Goal: Task Accomplishment & Management: Use online tool/utility

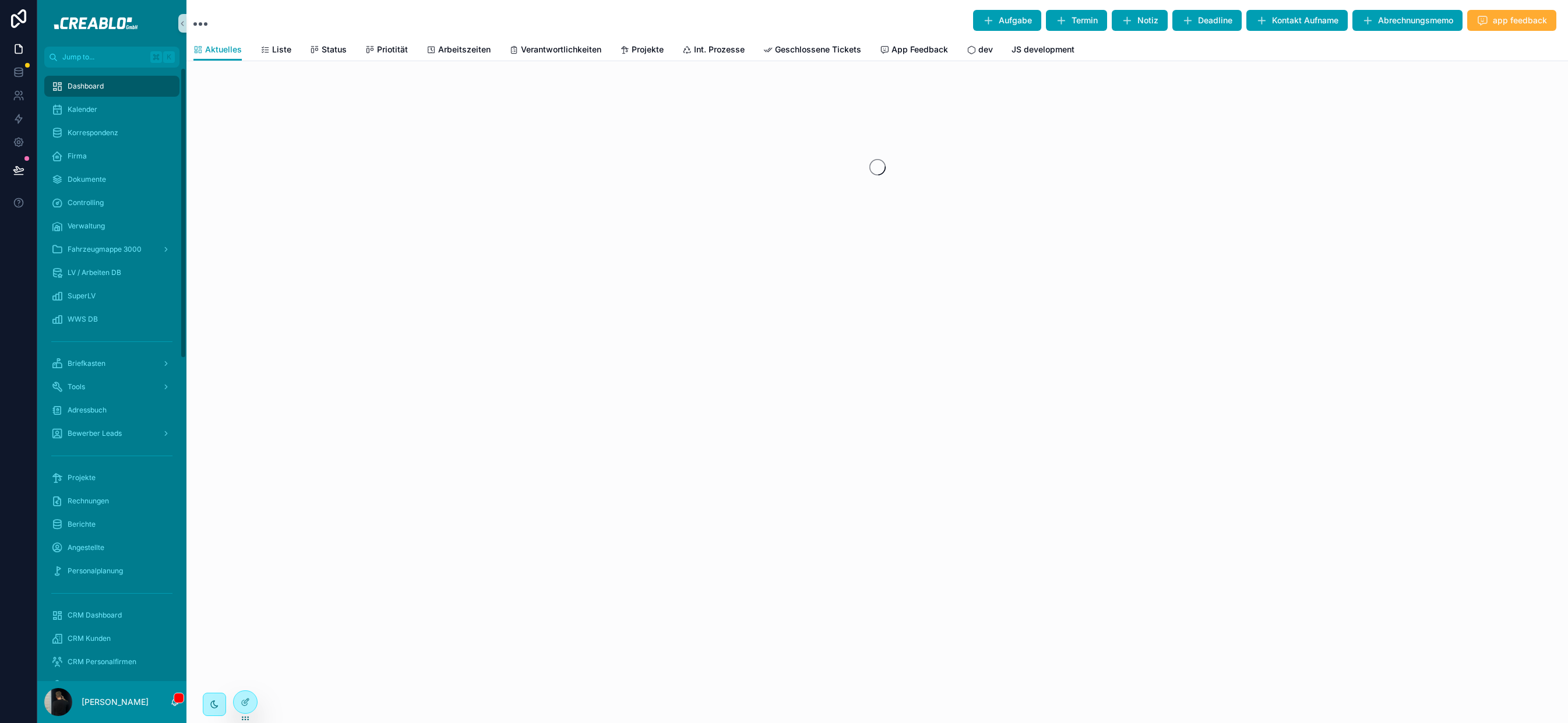
scroll to position [19, 0]
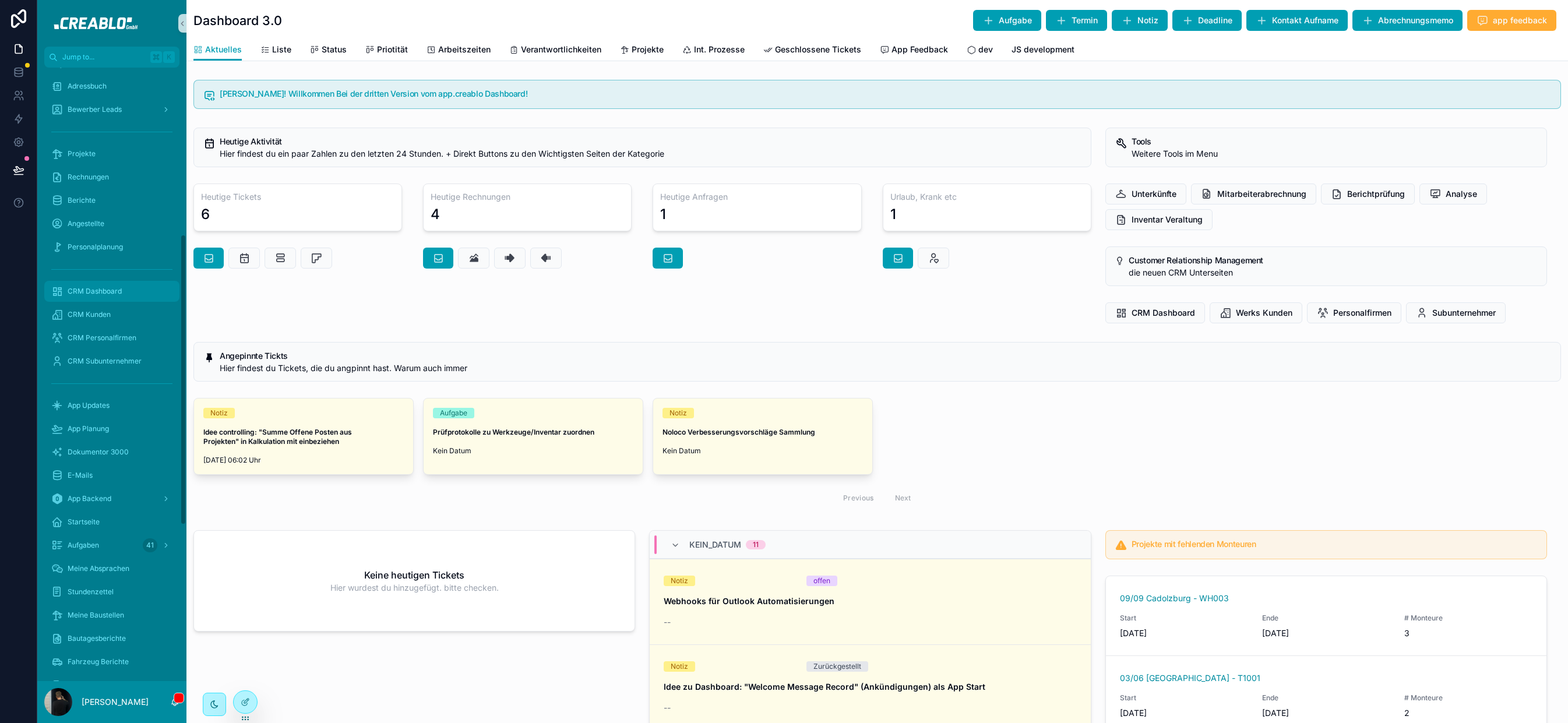
scroll to position [257, 0]
click at [128, 180] on div "Bewerber Leads" at bounding box center [112, 176] width 121 height 19
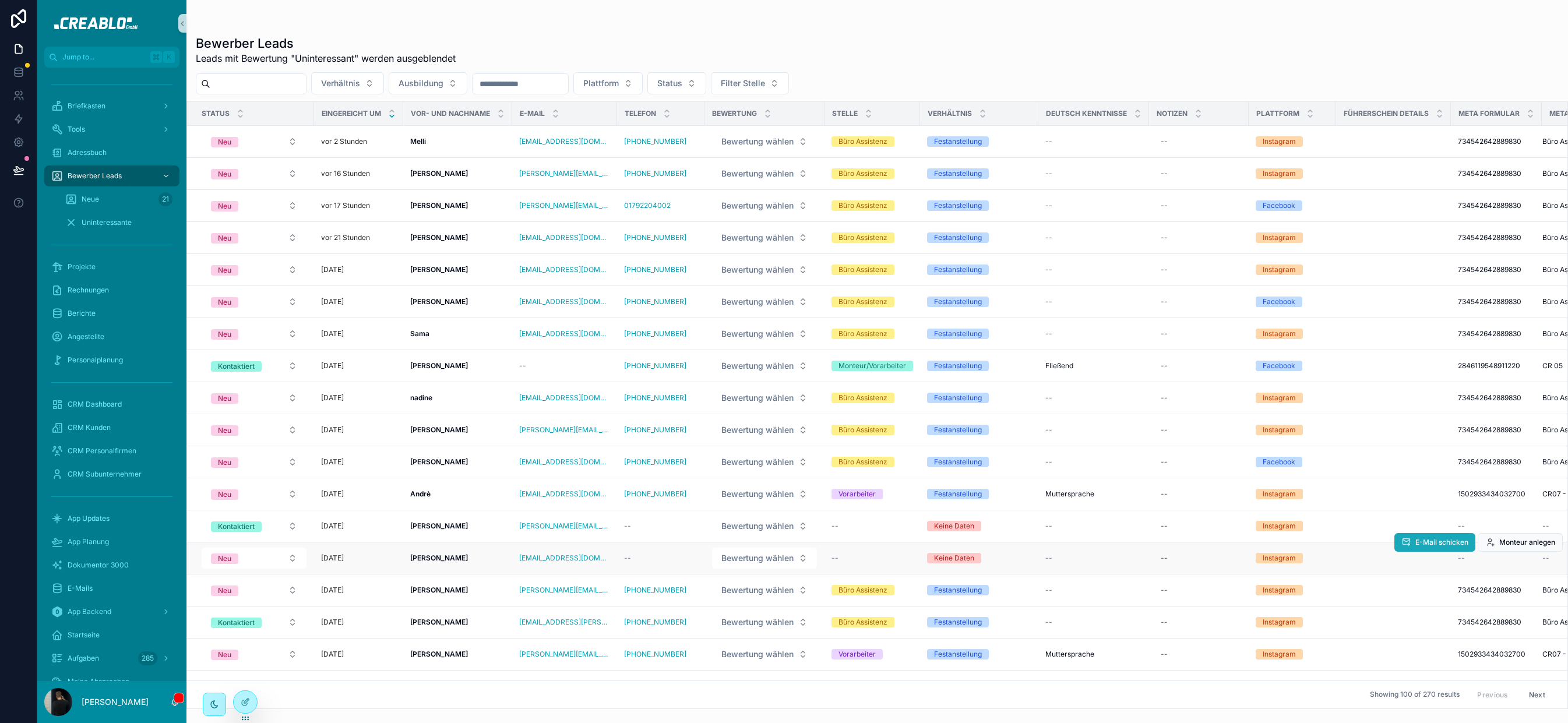
click at [1417, 549] on button "E-Mail schicken" at bounding box center [1435, 542] width 81 height 19
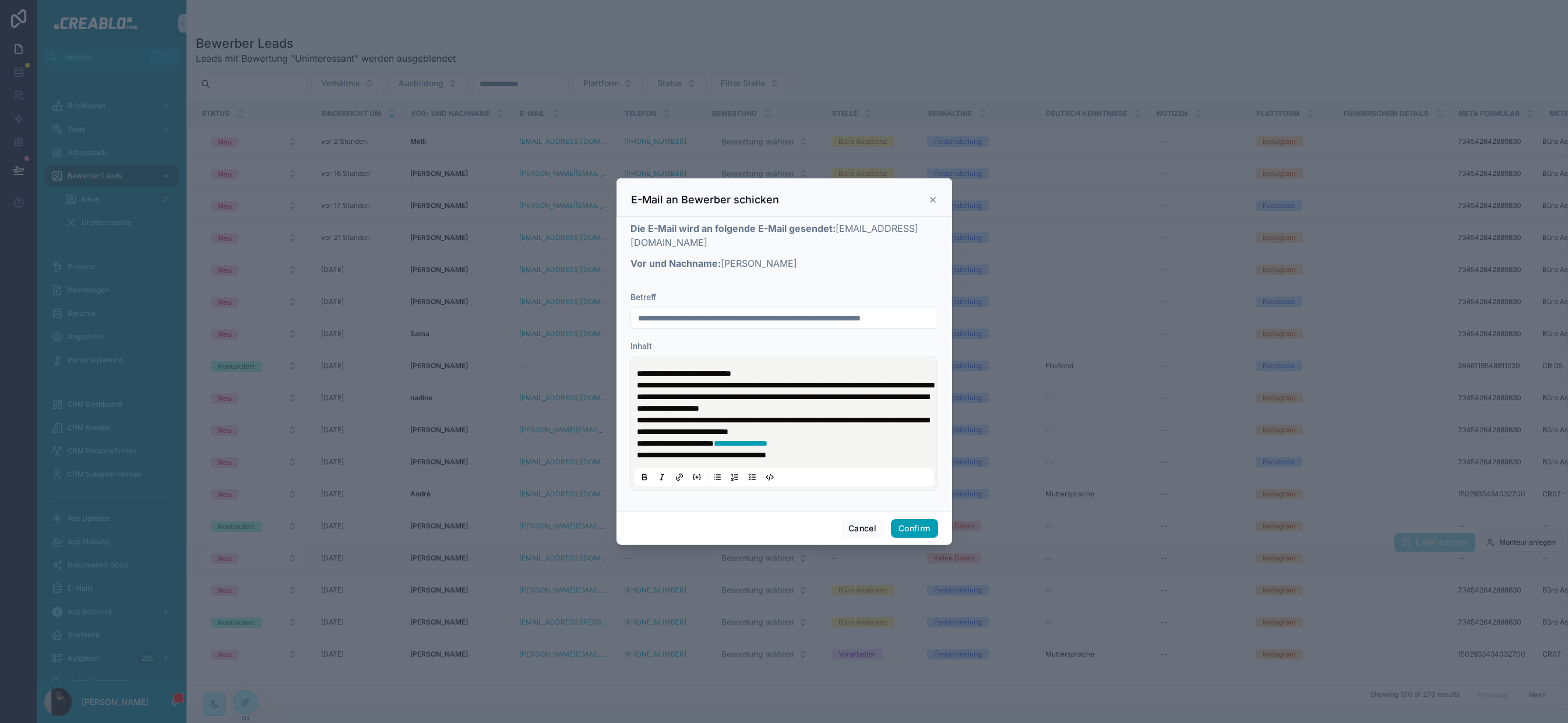
click at [640, 310] on input "**********" at bounding box center [784, 318] width 307 height 16
type input "**********"
click at [923, 534] on button "Confirm" at bounding box center [914, 528] width 47 height 19
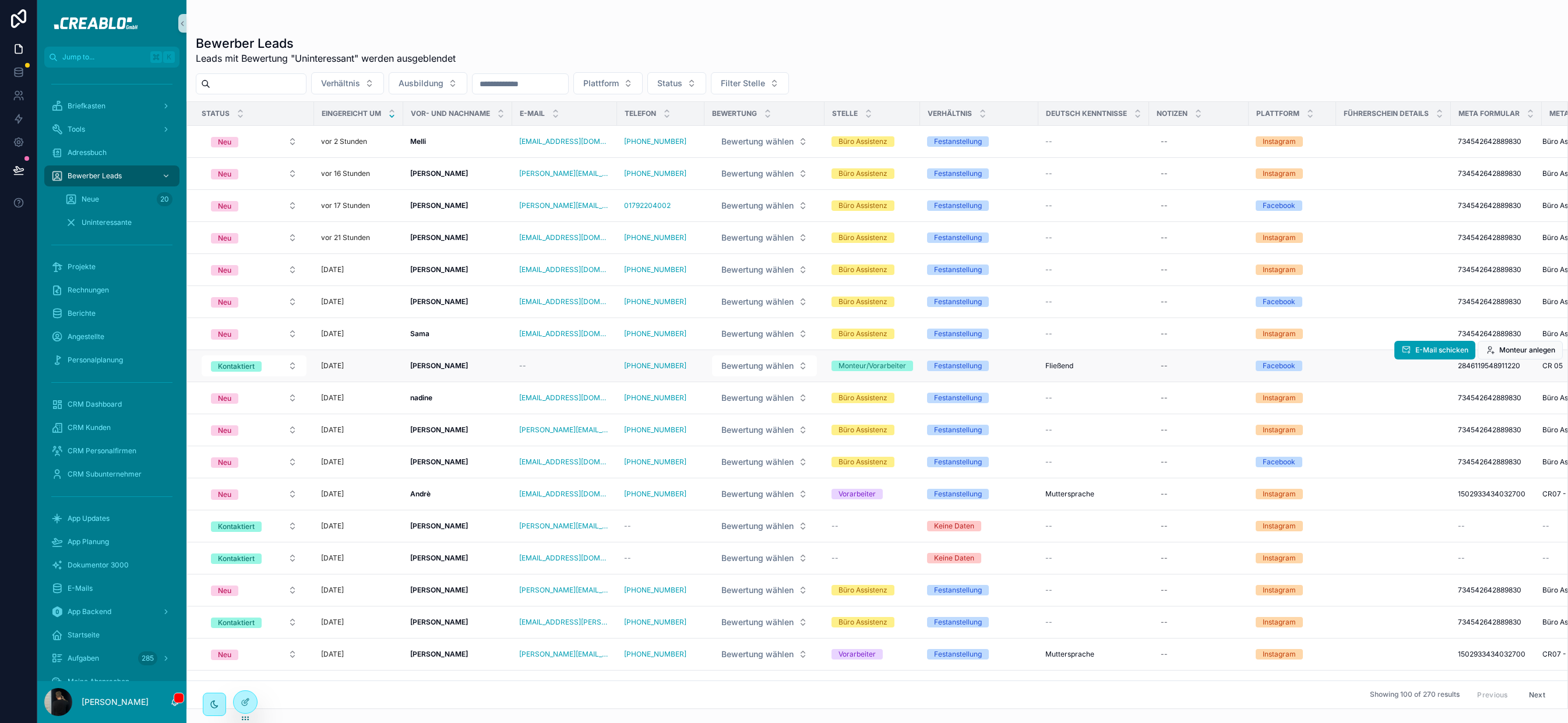
click at [465, 364] on div "[PERSON_NAME] [PERSON_NAME]" at bounding box center [458, 366] width 95 height 10
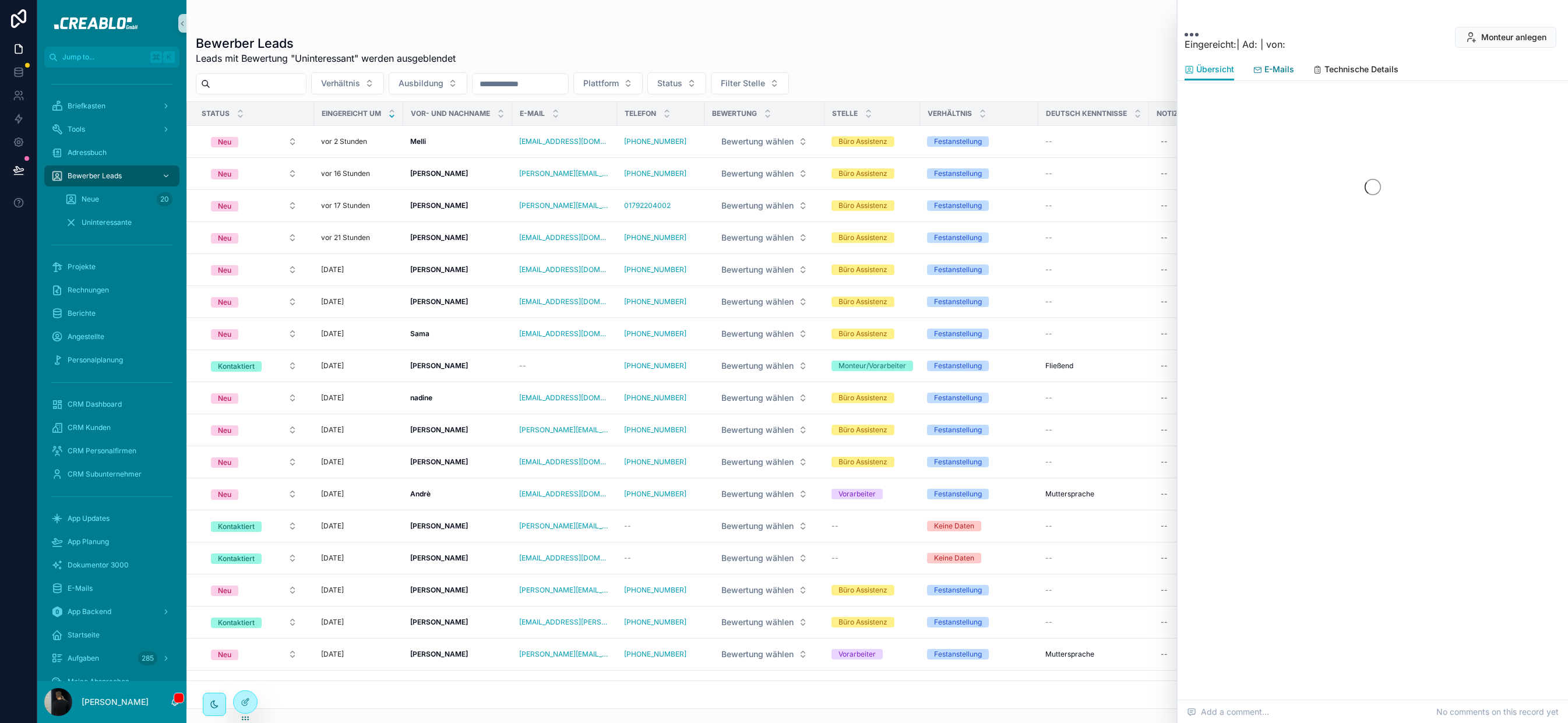
click at [1279, 75] on link "E-Mails" at bounding box center [1273, 71] width 41 height 23
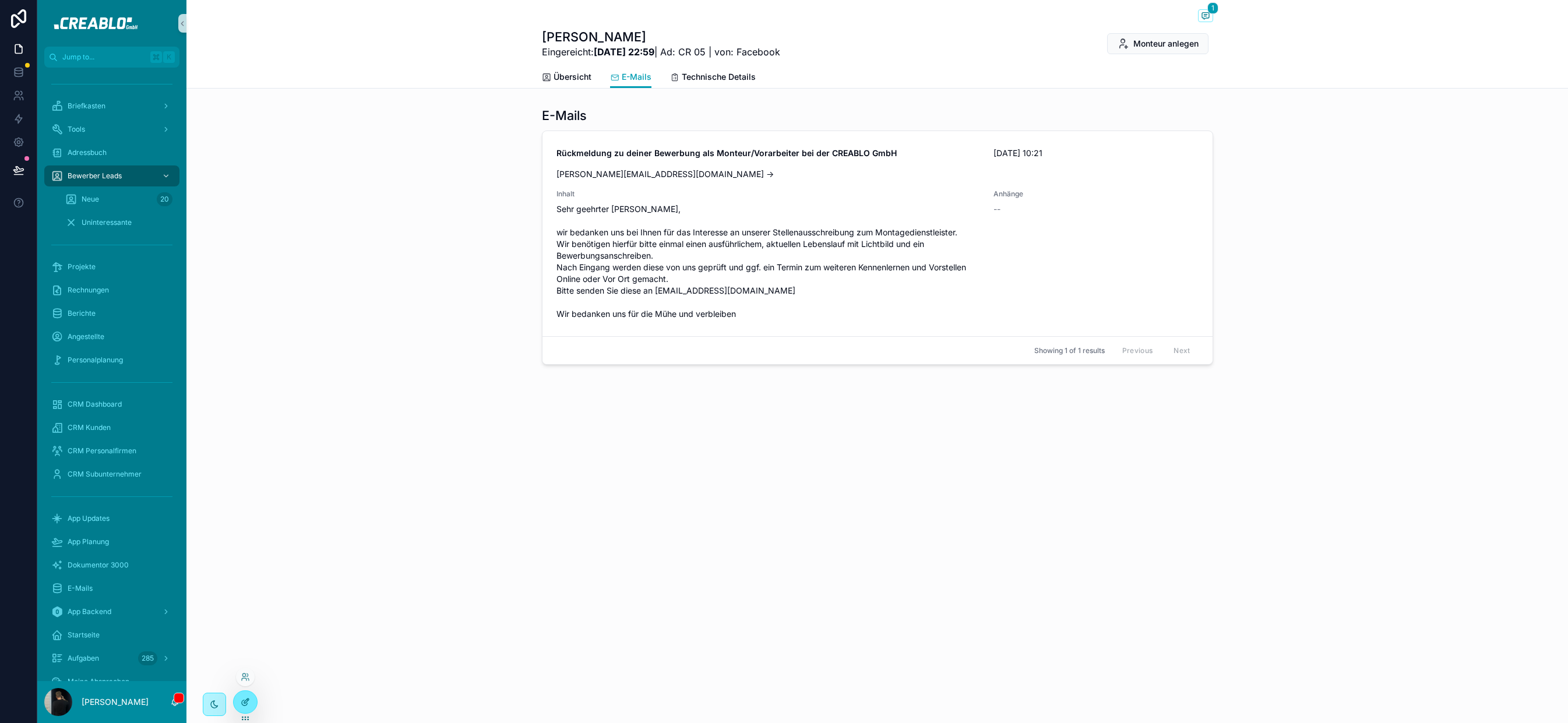
click at [255, 604] on div at bounding box center [246, 702] width 23 height 22
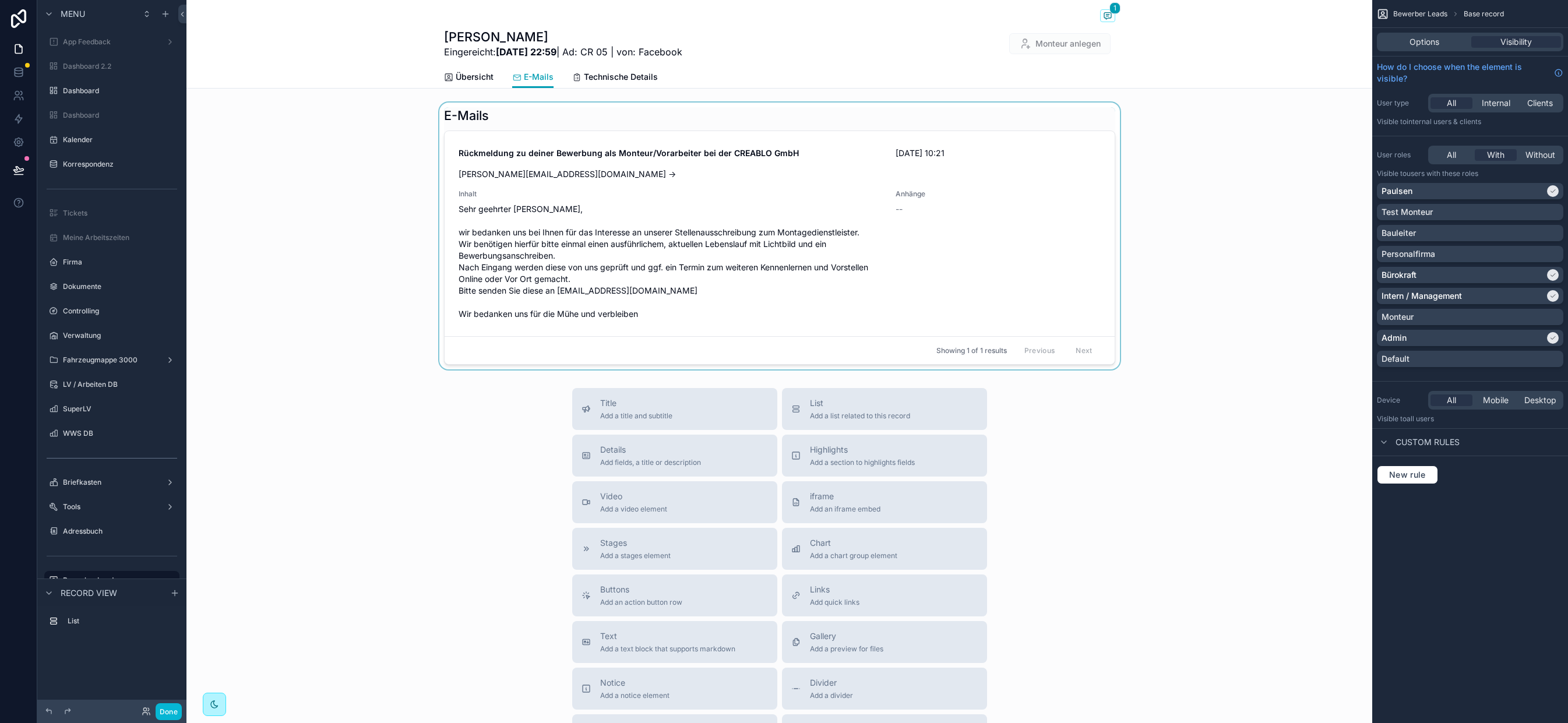
click at [704, 117] on div "scrollable content" at bounding box center [779, 236] width 1186 height 267
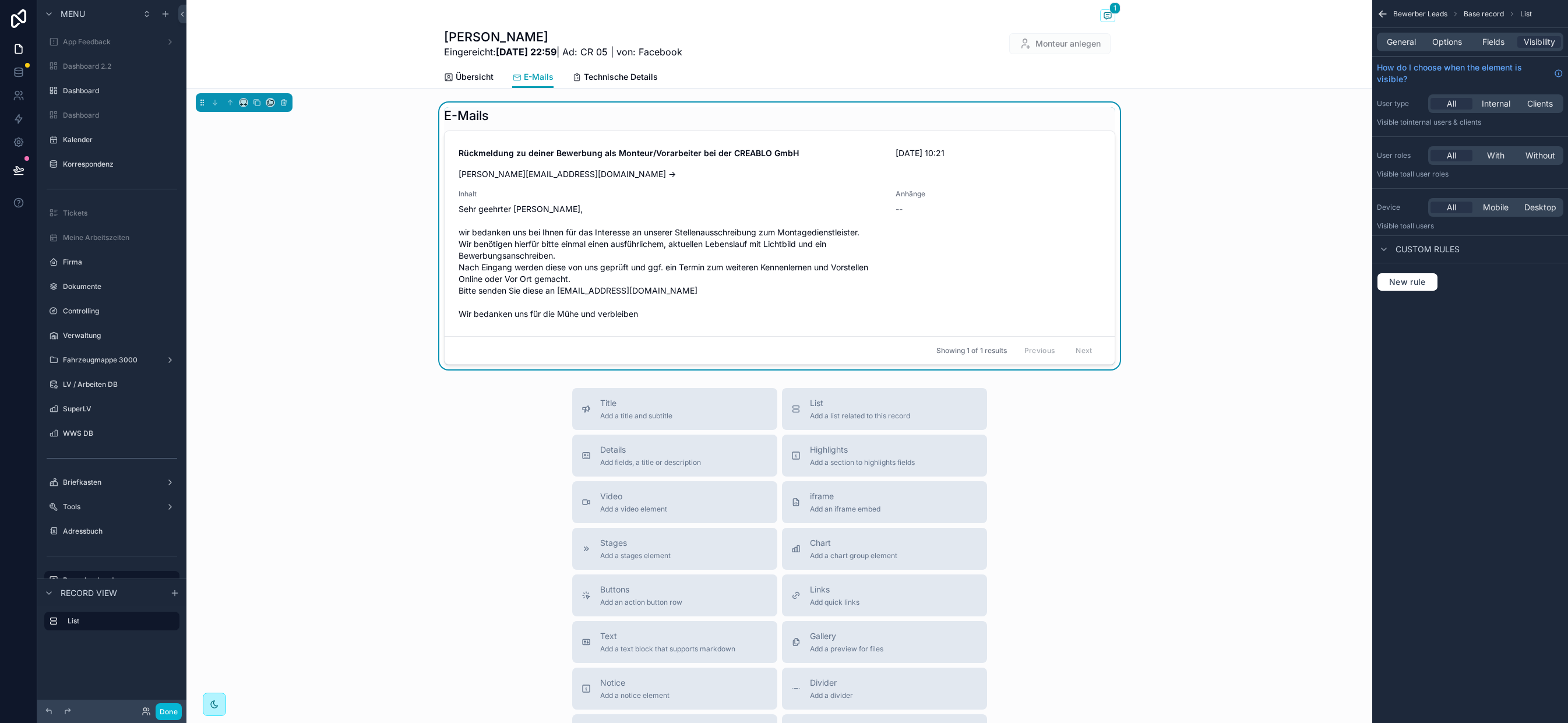
click at [1504, 30] on div "General Options Fields Visibility" at bounding box center [1470, 42] width 195 height 28
click at [1503, 34] on div "General Options Fields Visibility" at bounding box center [1470, 42] width 187 height 19
click at [1501, 37] on span "Fields" at bounding box center [1493, 42] width 22 height 12
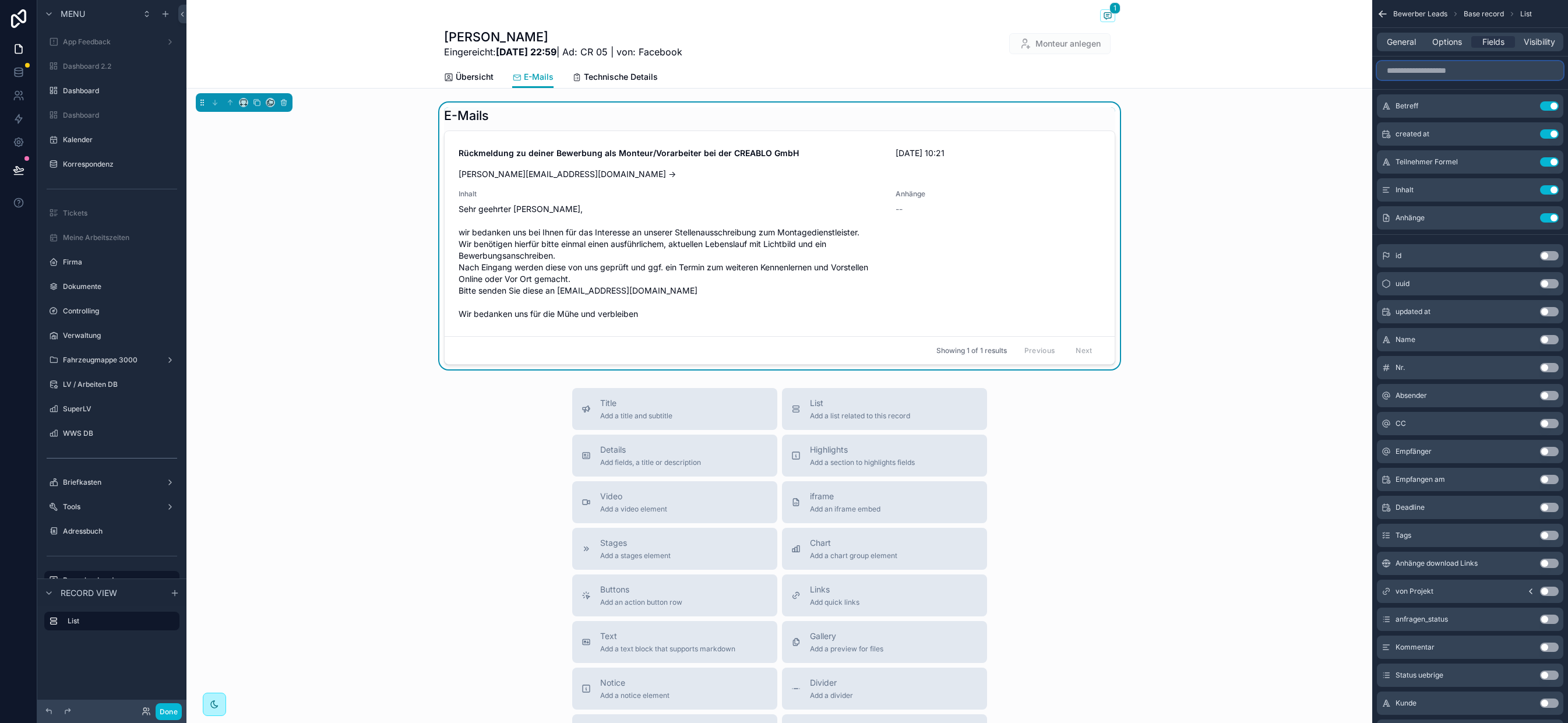
click at [1432, 75] on input "scrollable content" at bounding box center [1470, 70] width 187 height 19
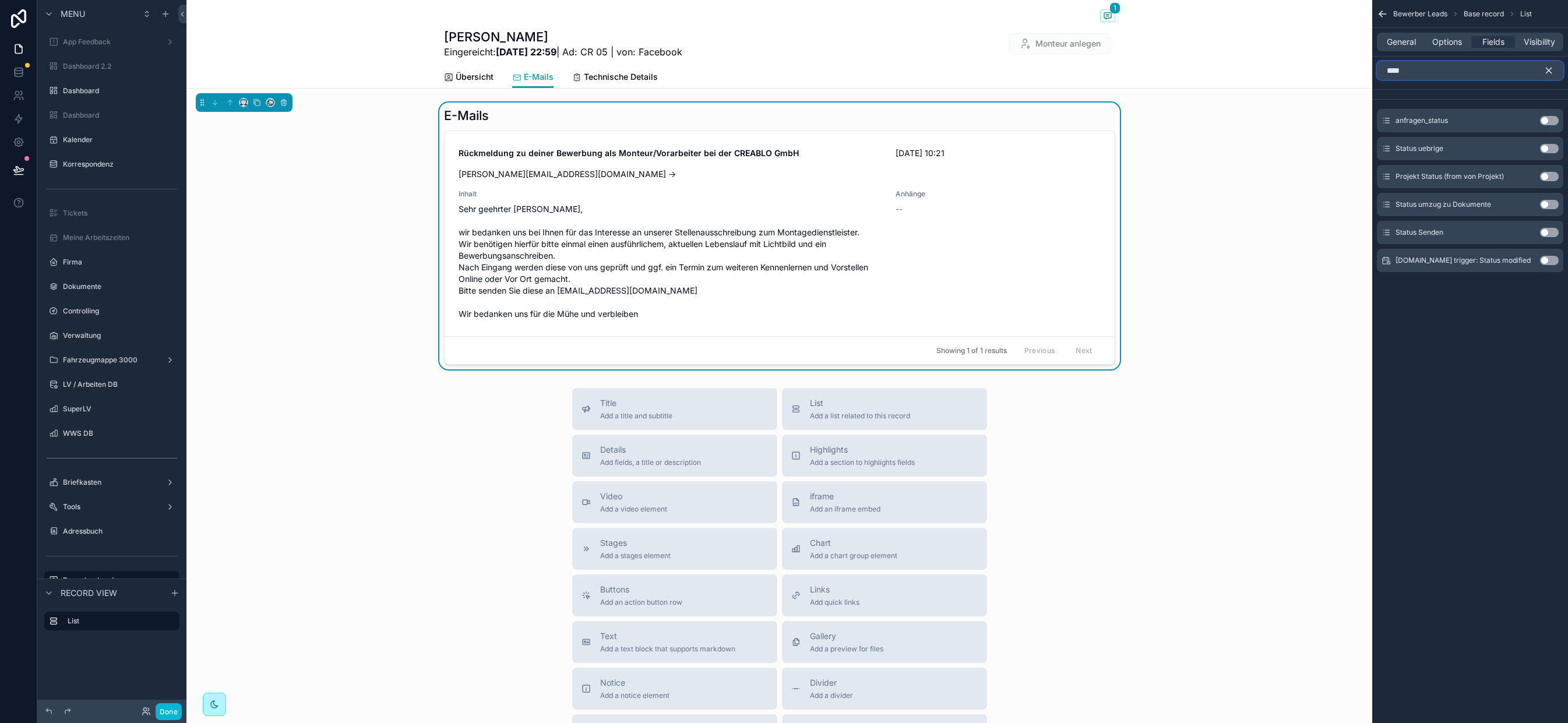
type input "****"
click at [1556, 235] on button "Use setting" at bounding box center [1549, 233] width 19 height 10
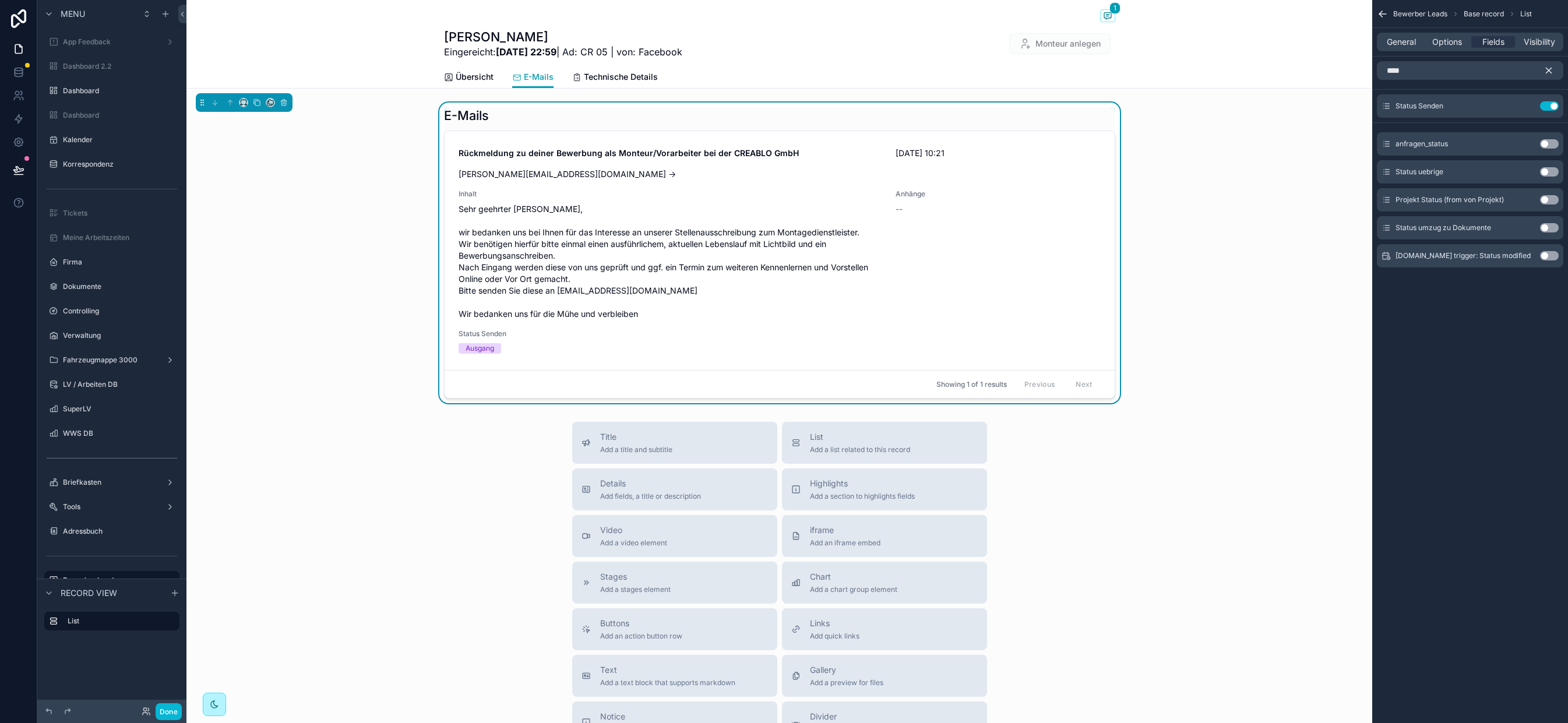
click at [1552, 70] on icon "scrollable content" at bounding box center [1548, 70] width 10 height 10
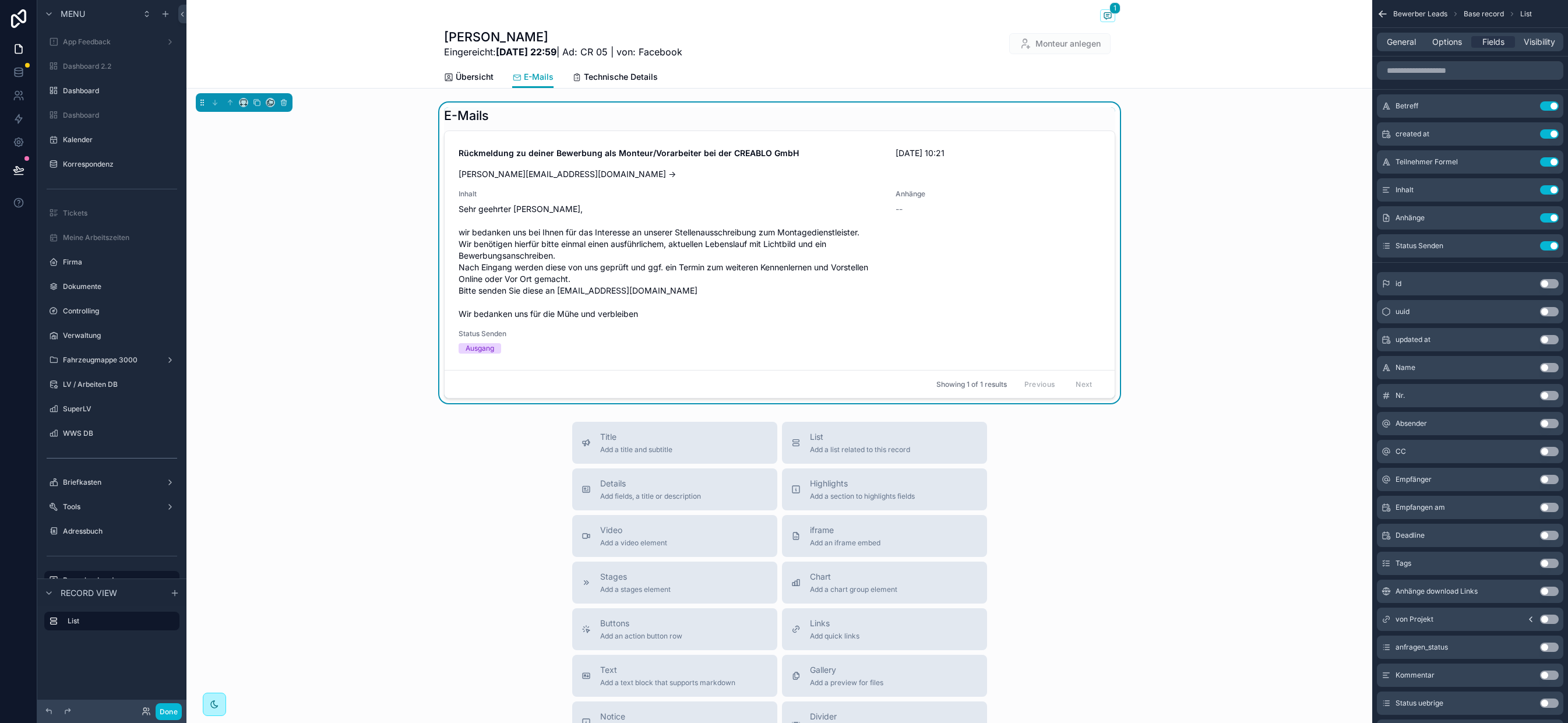
click at [310, 180] on div "E-Mails Rückmeldung zu deiner Bewerbung als Monteur/Vorarbeiter bei der CREABLO…" at bounding box center [779, 253] width 1186 height 300
click at [451, 84] on link "Übersicht" at bounding box center [468, 78] width 49 height 23
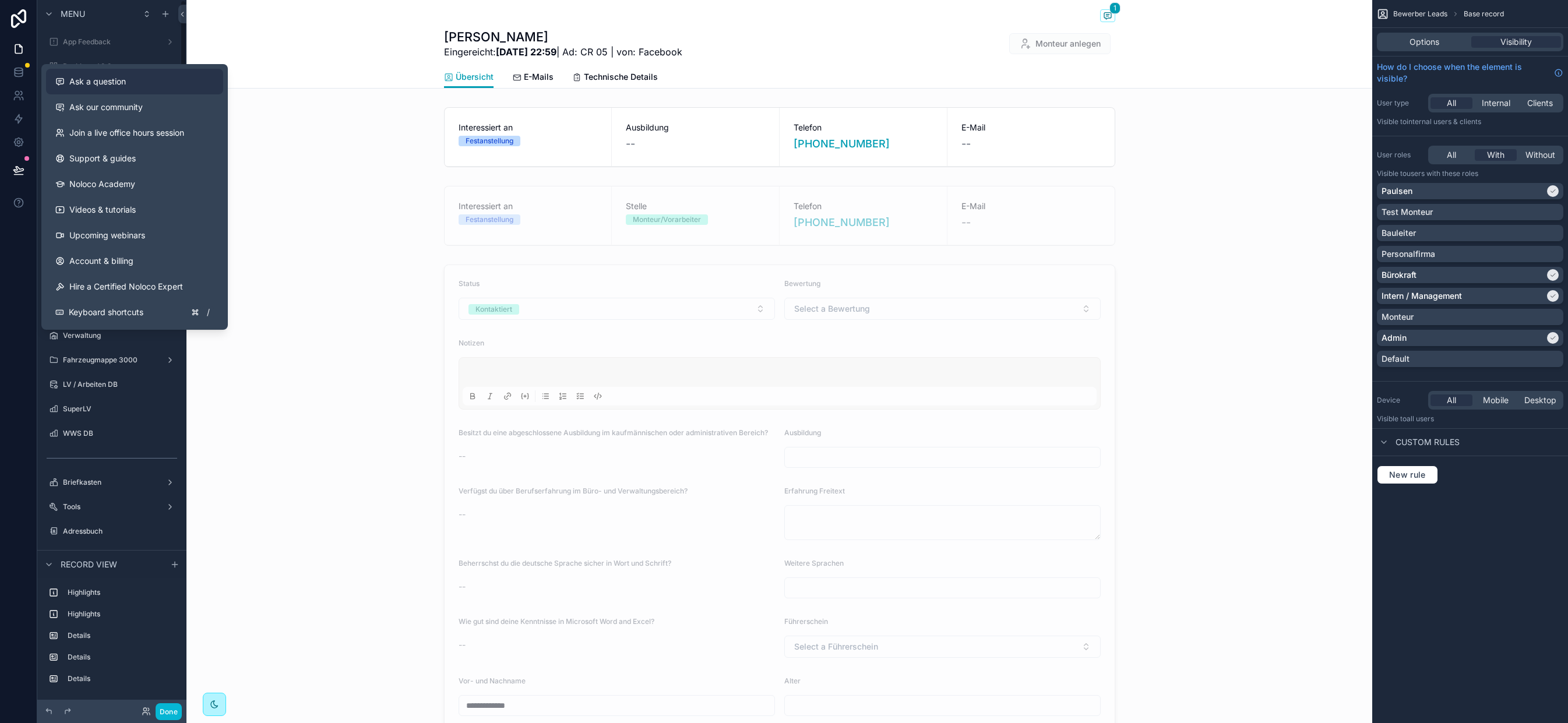
click at [102, 87] on button "Ask a question" at bounding box center [134, 81] width 177 height 25
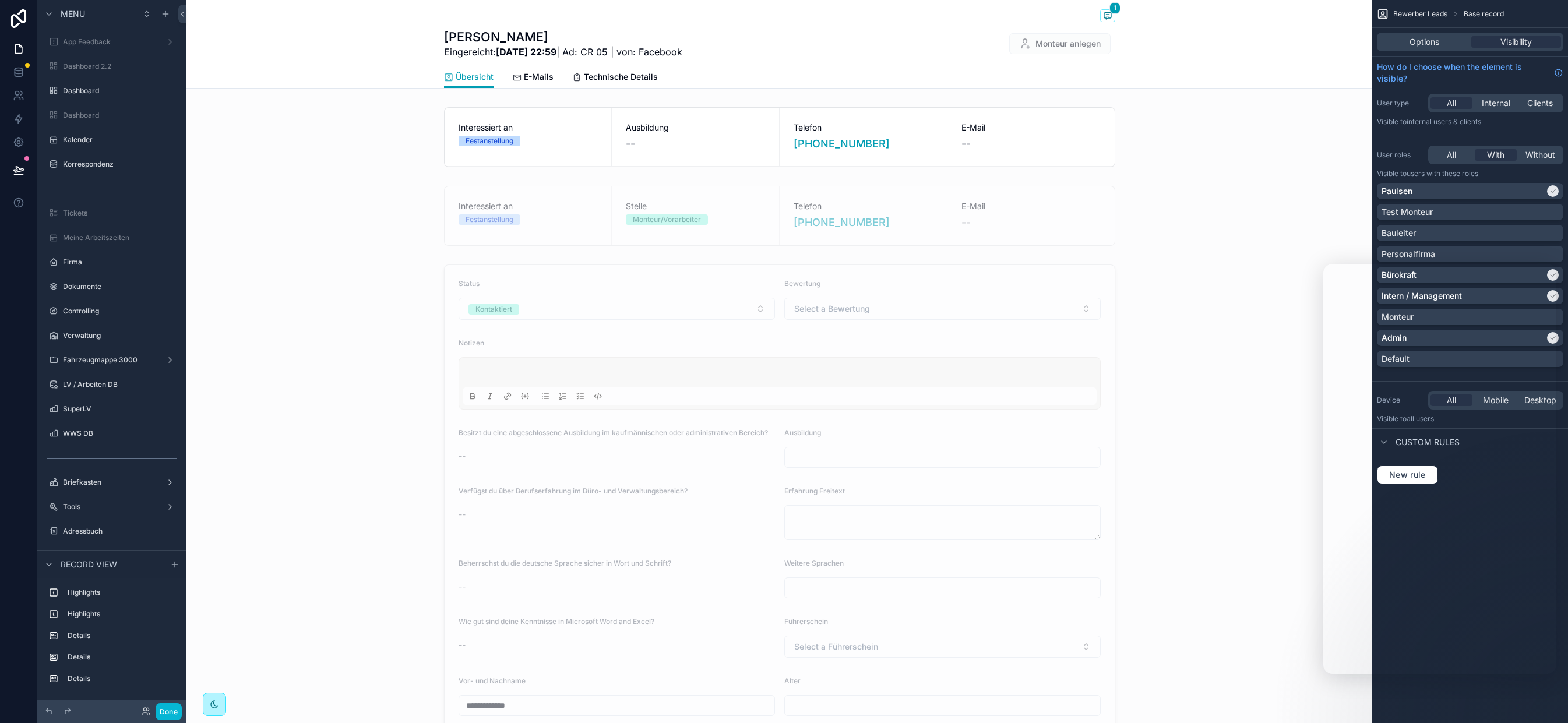
click at [242, 222] on div "scrollable content" at bounding box center [779, 215] width 1186 height 69
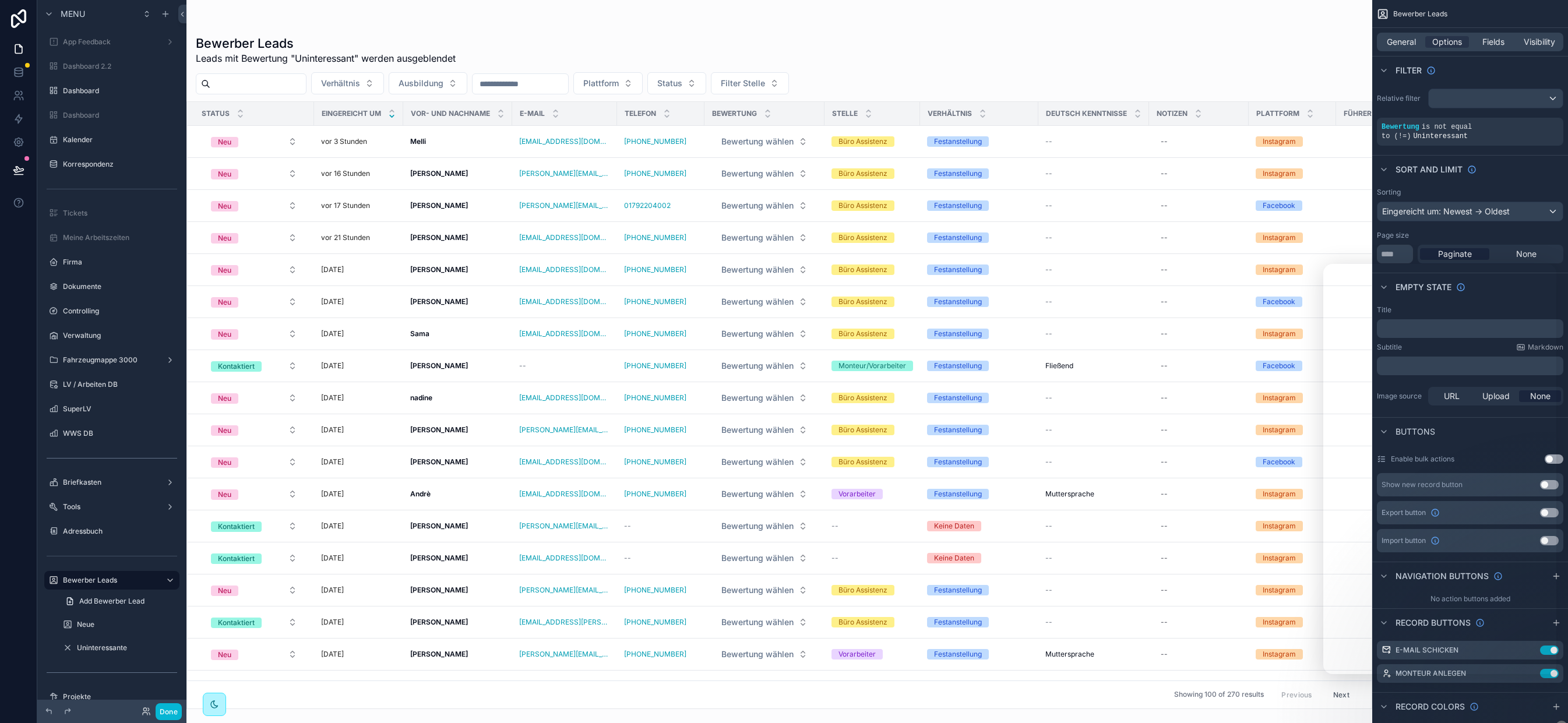
click at [544, 16] on div "Bewerber Leads Leads mit Bewertung "Uninteressant" werden ausgeblendet Verhältn…" at bounding box center [779, 355] width 1186 height 709
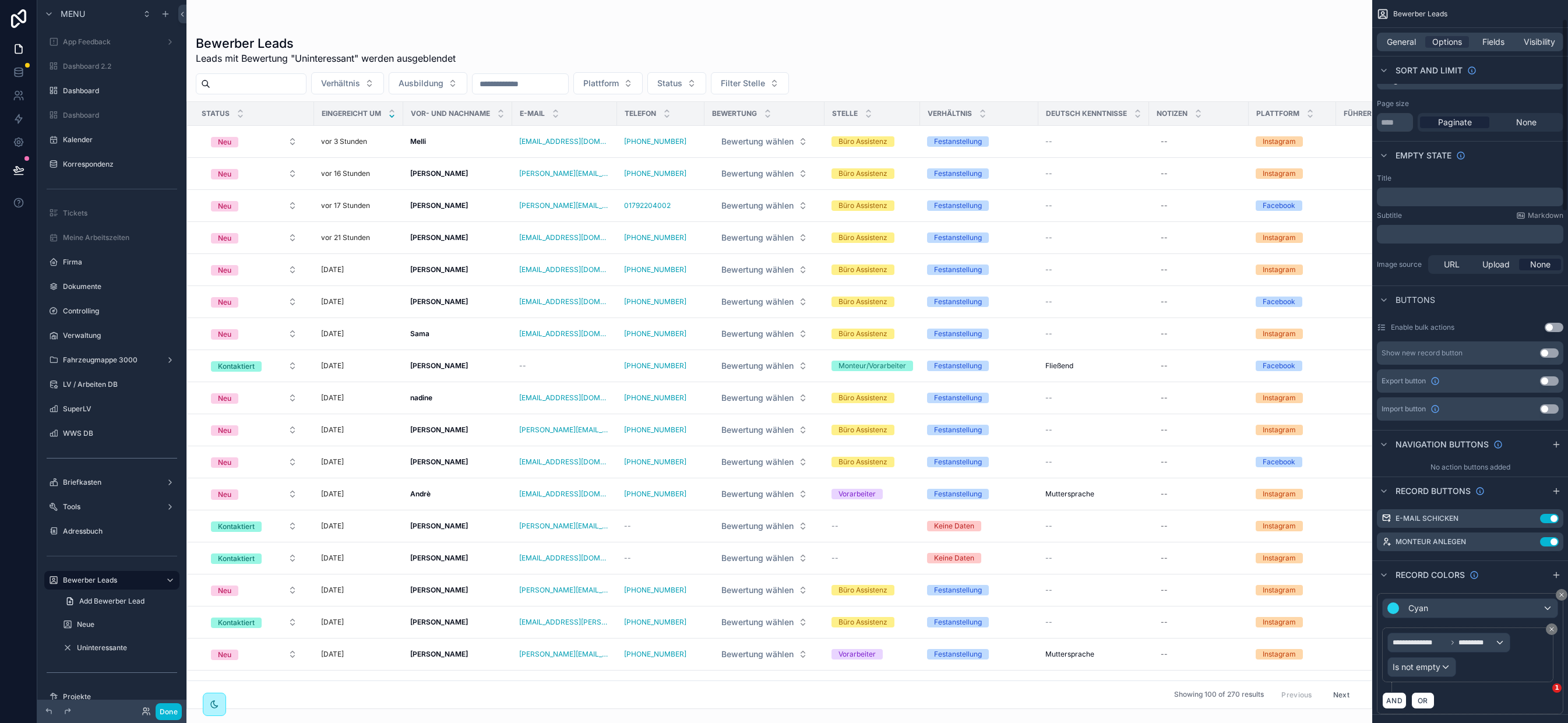
scroll to position [169, 0]
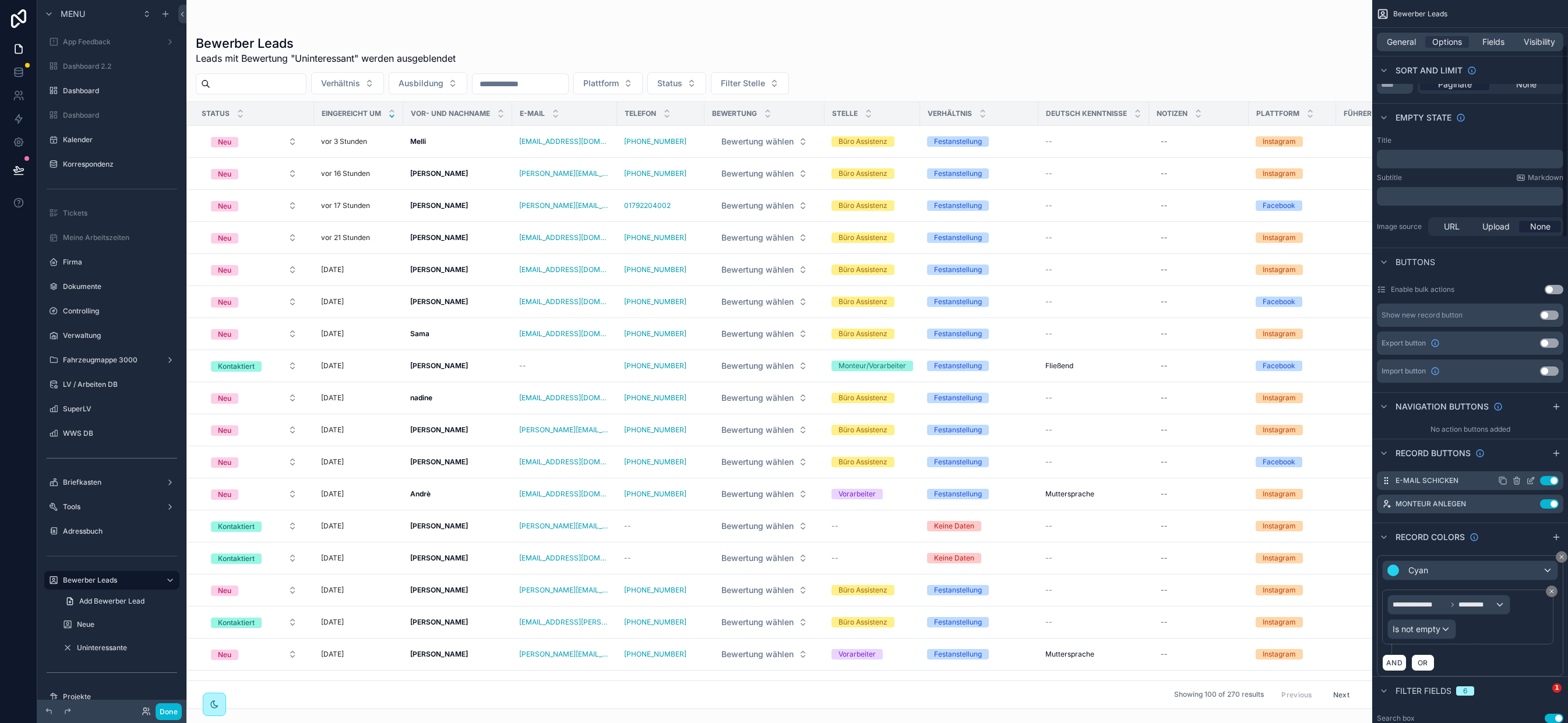
click at [1524, 482] on div "Use setting" at bounding box center [1528, 481] width 60 height 10
click at [1527, 482] on icon "scrollable content" at bounding box center [1531, 481] width 10 height 10
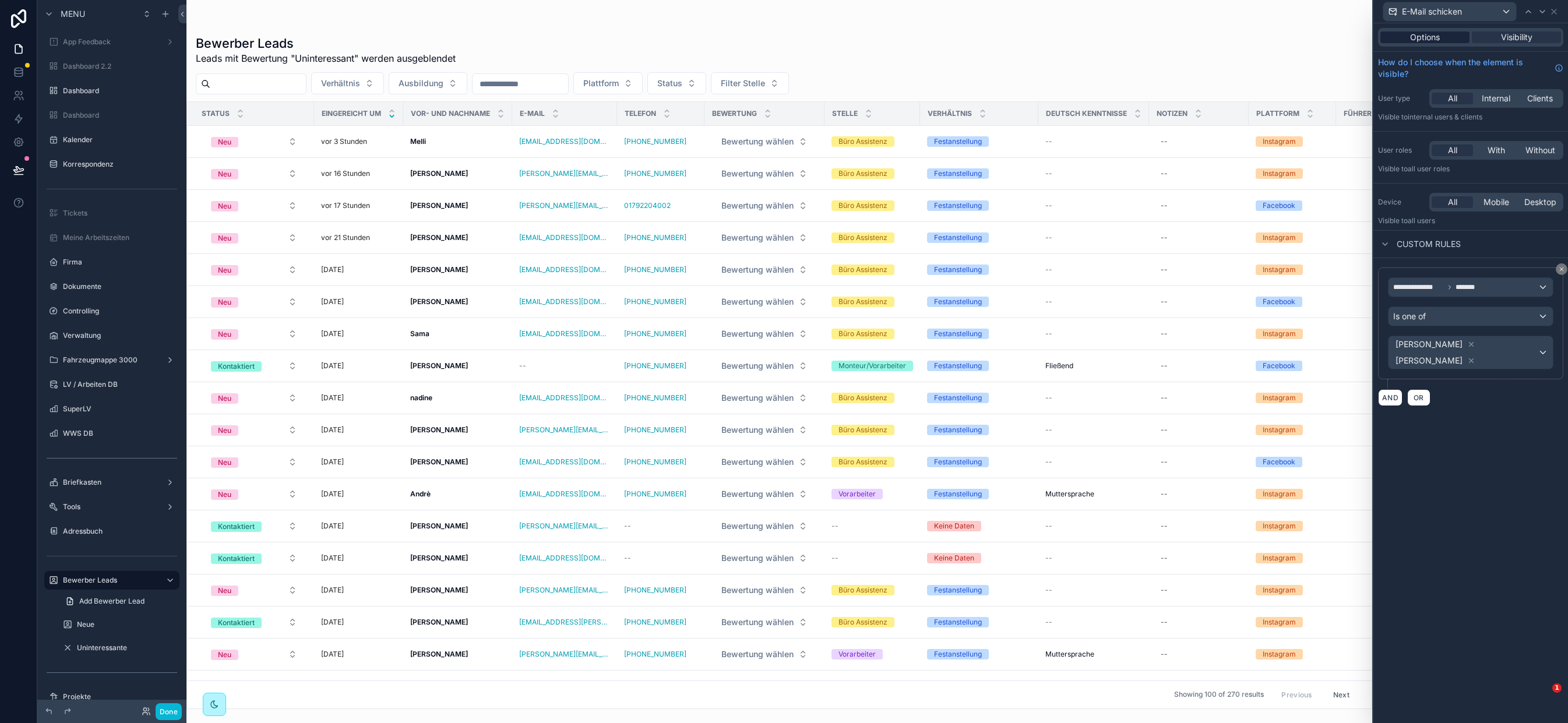
click at [1412, 33] on span "Options" at bounding box center [1425, 37] width 29 height 12
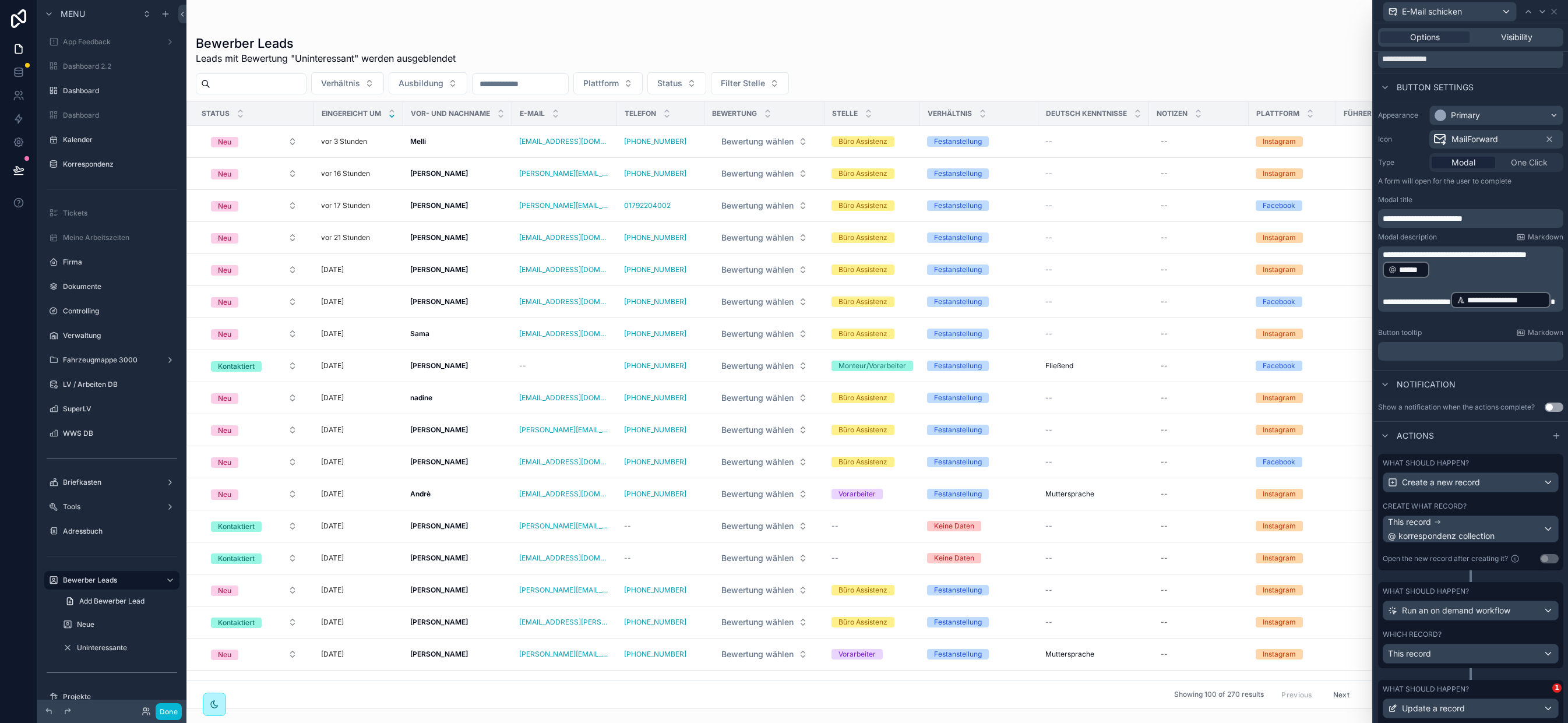
scroll to position [122, 0]
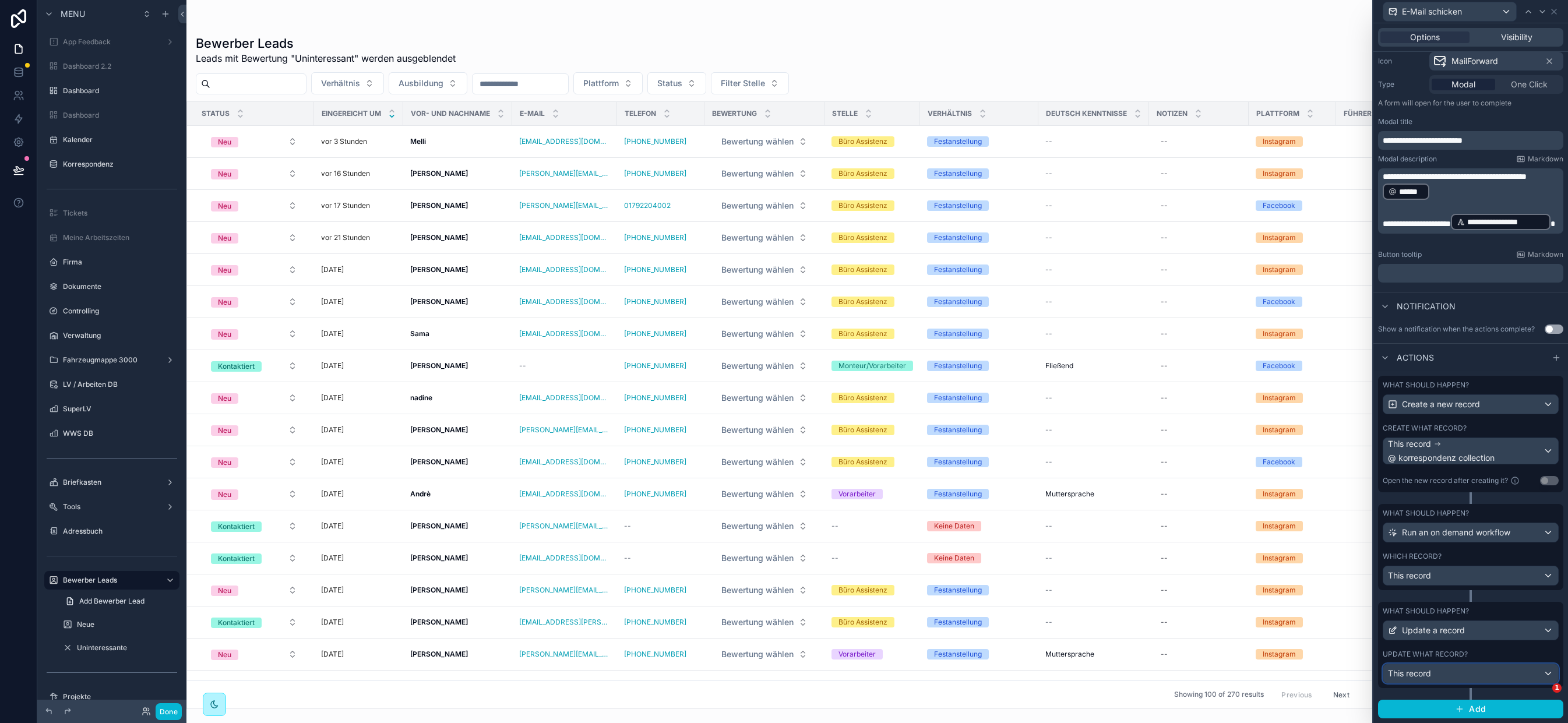
click at [1438, 604] on div "This record" at bounding box center [1471, 673] width 175 height 19
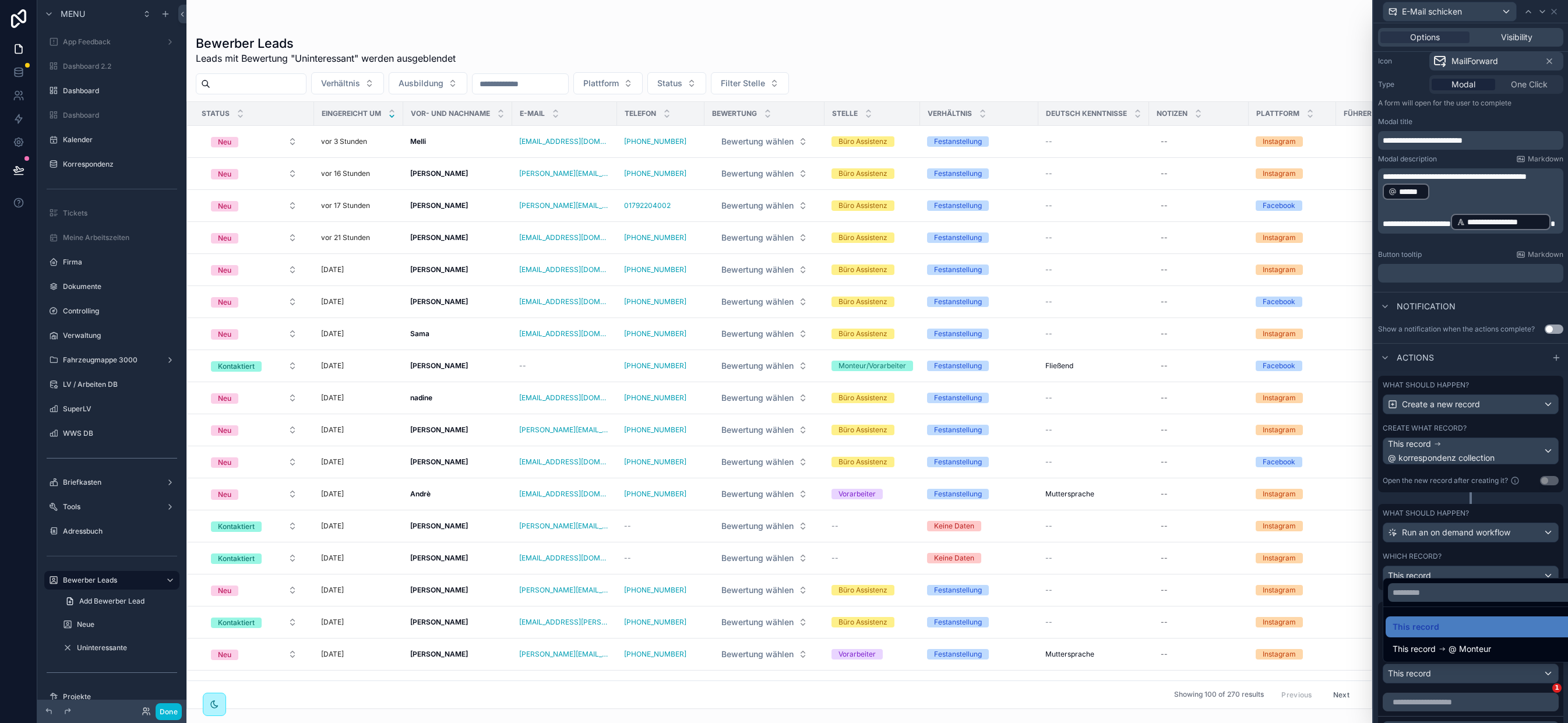
click at [1439, 604] on div at bounding box center [1471, 362] width 195 height 723
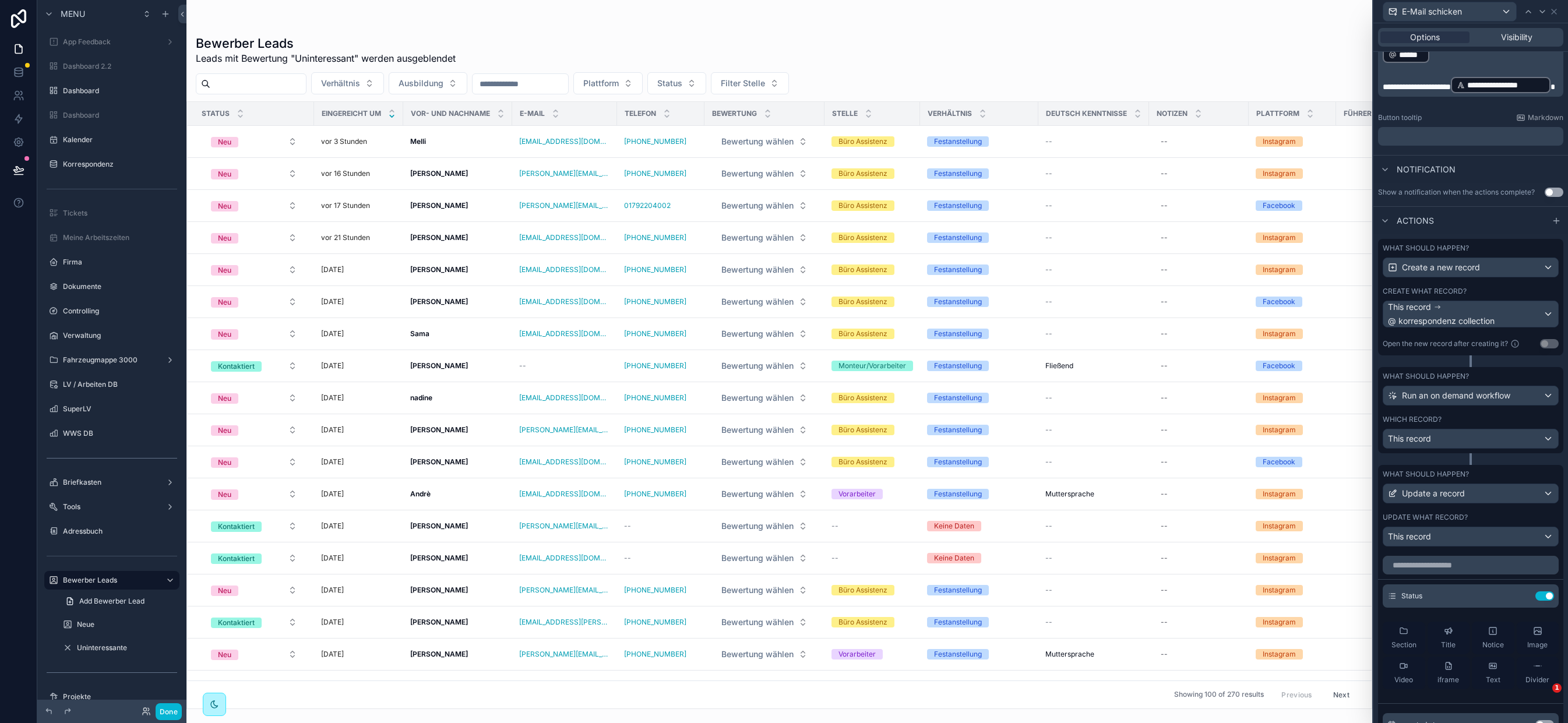
scroll to position [310, 0]
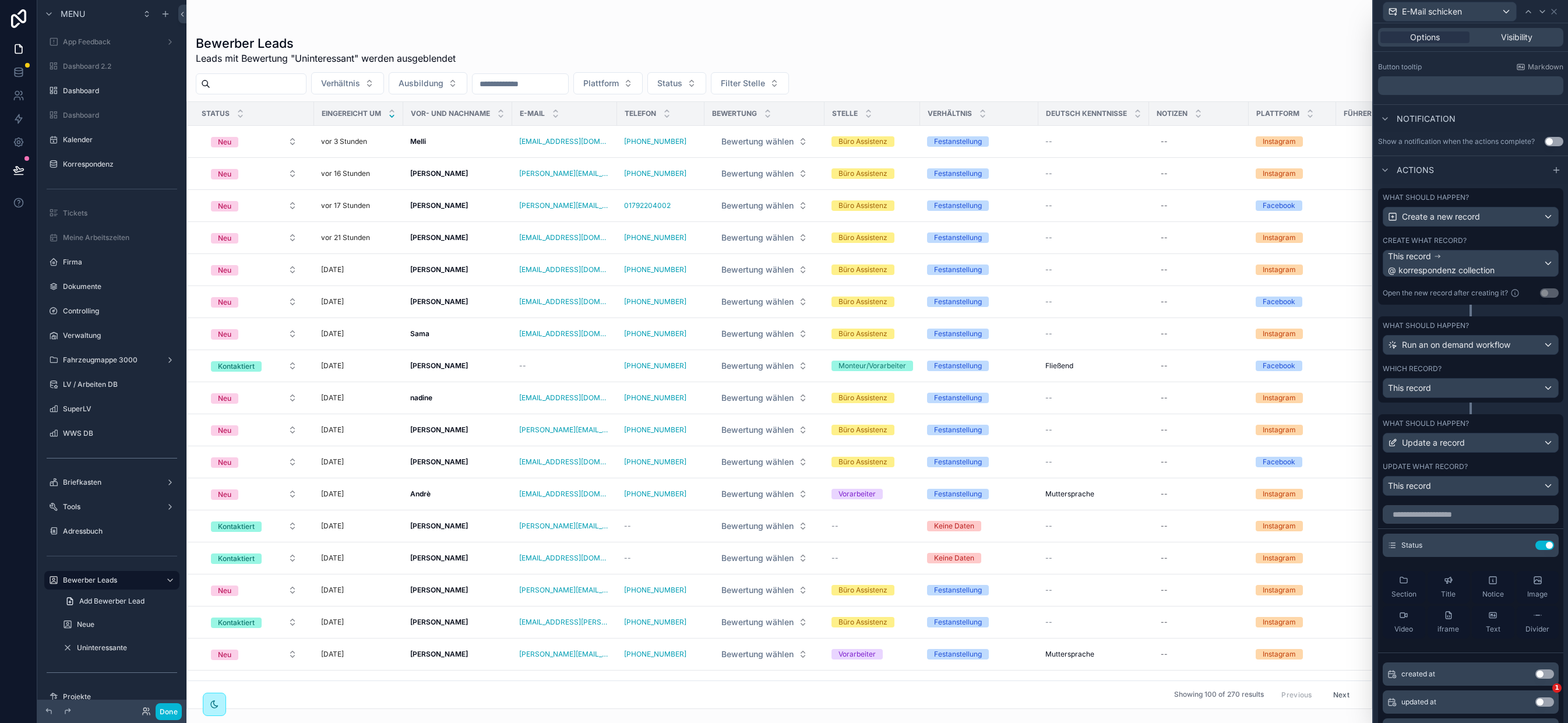
click at [1482, 276] on div "What should happen? Create a new record Create what record? This record @ korre…" at bounding box center [1471, 246] width 185 height 117
